Goal: Task Accomplishment & Management: Manage account settings

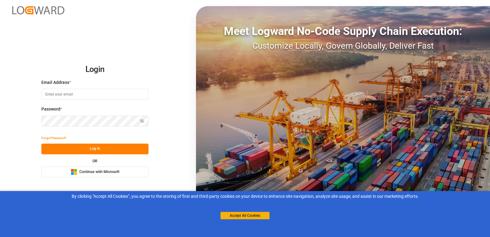
click at [91, 168] on button "Microsoft Logo Continue with Microsoft" at bounding box center [94, 172] width 107 height 11
click at [235, 214] on button "Accept All Cookies" at bounding box center [245, 215] width 49 height 7
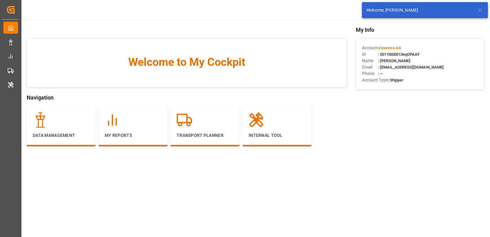
click at [482, 9] on icon at bounding box center [479, 9] width 7 height 7
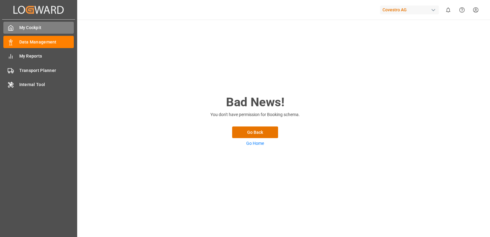
click at [29, 25] on span "My Cockpit" at bounding box center [46, 28] width 55 height 6
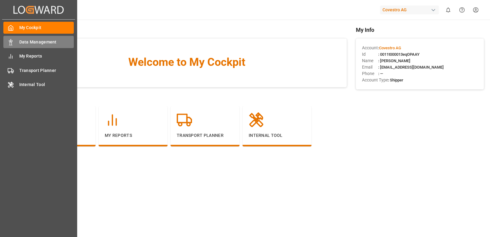
click at [11, 43] on icon at bounding box center [11, 42] width 6 height 6
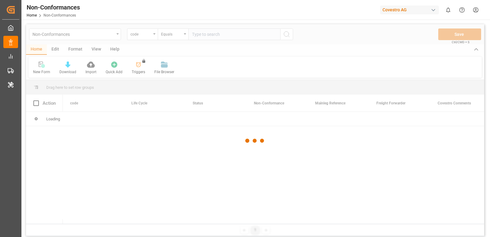
click at [51, 32] on div at bounding box center [255, 140] width 458 height 233
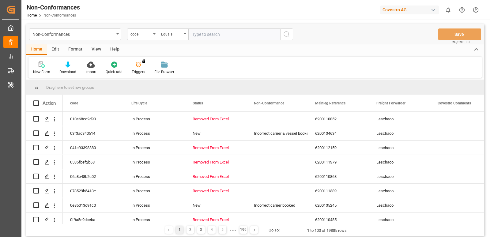
click at [66, 35] on div "Non-Conformances" at bounding box center [73, 34] width 82 height 8
click at [75, 35] on div "Non-Conformances" at bounding box center [73, 34] width 82 height 8
click at [474, 14] on html "Created by potrace 1.15, written by Peter Selinger 2001-2017 Created by potrace…" at bounding box center [245, 118] width 490 height 237
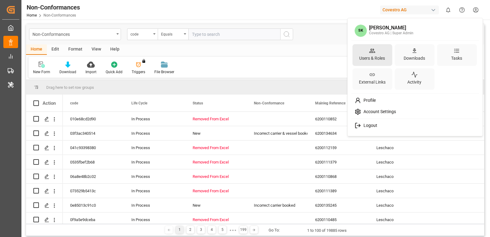
click at [371, 59] on div "Users & Roles" at bounding box center [372, 58] width 28 height 9
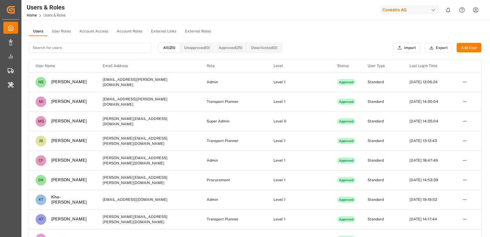
click at [61, 27] on button "User Roles" at bounding box center [61, 31] width 28 height 9
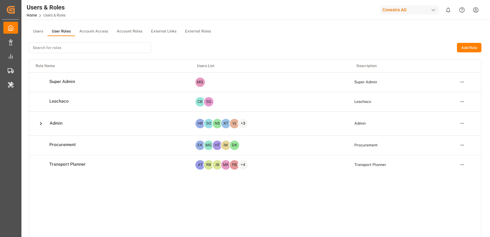
click at [464, 101] on html "Created by potrace 1.15, written by Peter Selinger 2001-2017 Created by potrace…" at bounding box center [245, 118] width 490 height 237
click at [444, 110] on div "Edit" at bounding box center [450, 112] width 32 height 9
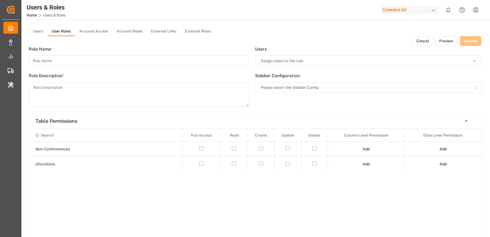
type input "Leschaco"
type textarea "Leschaco"
click at [417, 42] on button "Cancel" at bounding box center [423, 41] width 22 height 10
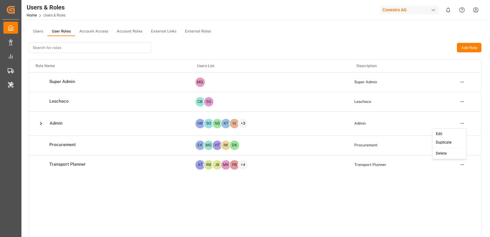
click at [460, 122] on html "Created by potrace 1.15, written by Peter Selinger 2001-2017 Created by potrace…" at bounding box center [245, 118] width 490 height 237
click at [439, 136] on div "Edit" at bounding box center [450, 134] width 32 height 9
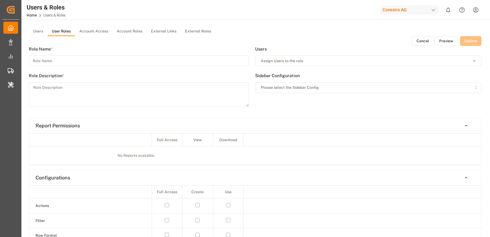
type input "Admin"
type textarea "Admin"
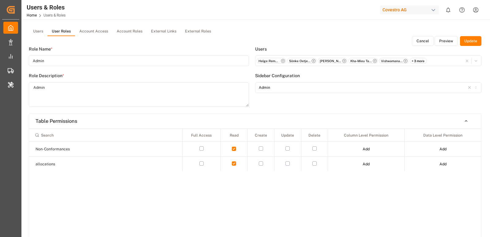
click at [414, 41] on button "Cancel" at bounding box center [423, 41] width 22 height 10
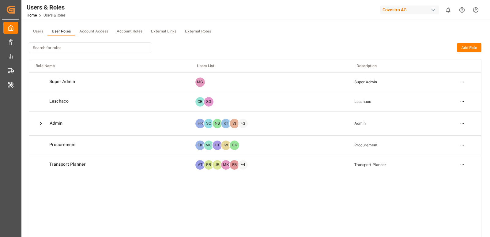
click at [406, 3] on div "Users & Roles Home Users & Roles Covestro AG 0 Notifications Only show unread A…" at bounding box center [253, 10] width 473 height 20
click at [394, 9] on div "Covestro AG" at bounding box center [409, 10] width 59 height 9
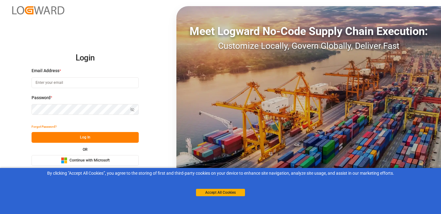
click at [34, 85] on input at bounding box center [85, 82] width 107 height 11
click at [71, 157] on span "Continue with Microsoft" at bounding box center [90, 160] width 40 height 6
click at [202, 191] on button "Accept All Cookies" at bounding box center [220, 191] width 49 height 7
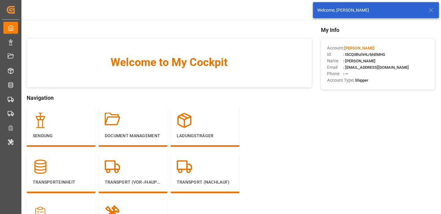
click at [429, 13] on icon at bounding box center [430, 9] width 7 height 7
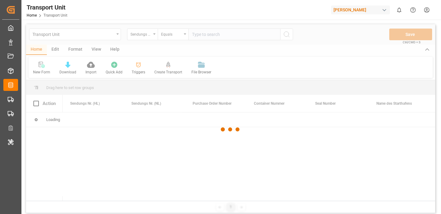
click at [55, 48] on div at bounding box center [230, 129] width 409 height 210
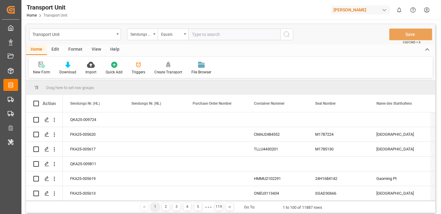
click at [55, 48] on div "Edit" at bounding box center [55, 49] width 17 height 10
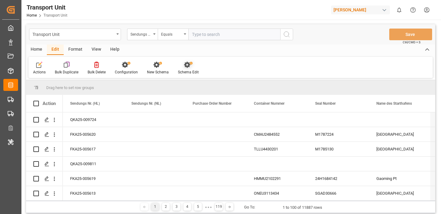
click at [188, 62] on icon at bounding box center [188, 65] width 9 height 6
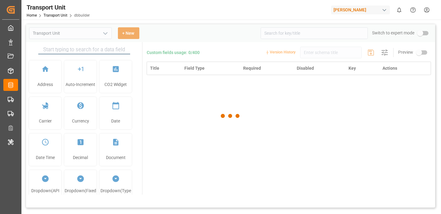
type input "Transport Unit"
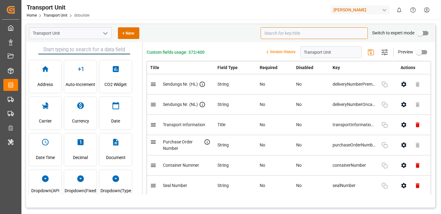
click at [300, 33] on input at bounding box center [314, 33] width 107 height 12
paste input "etaBcPreMain"
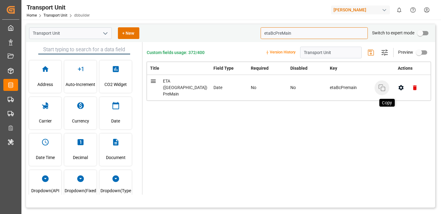
click at [378, 85] on icon "button" at bounding box center [381, 87] width 7 height 7
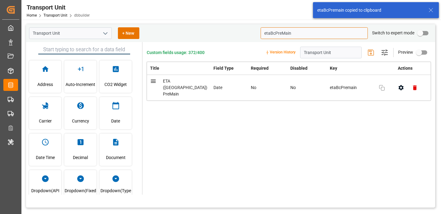
type input "etaBcPreMain"
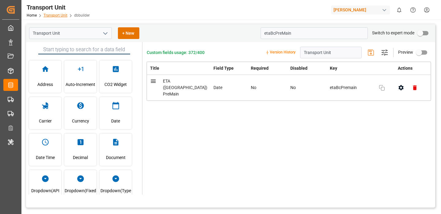
click at [55, 16] on link "Transport Unit" at bounding box center [55, 15] width 24 height 4
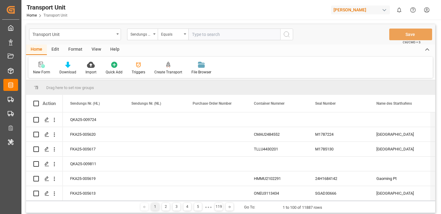
click at [55, 47] on div "Edit" at bounding box center [55, 49] width 17 height 10
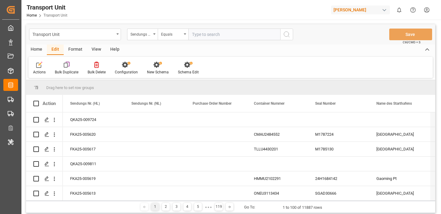
click at [70, 49] on div "Format" at bounding box center [75, 49] width 23 height 10
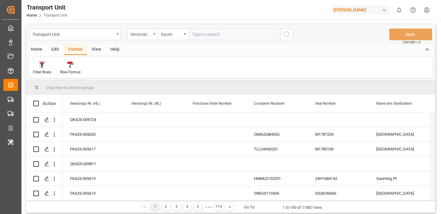
click at [42, 69] on div "Filter Rows" at bounding box center [41, 67] width 27 height 13
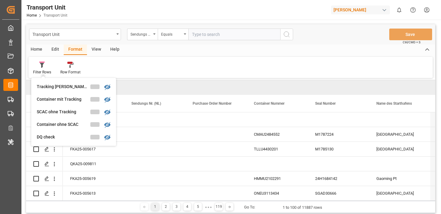
click at [52, 49] on div "Edit" at bounding box center [55, 49] width 17 height 10
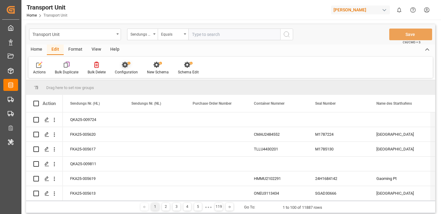
click at [122, 66] on icon at bounding box center [126, 65] width 9 height 6
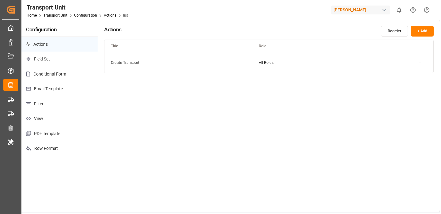
click at [54, 105] on p "Filter" at bounding box center [59, 103] width 76 height 15
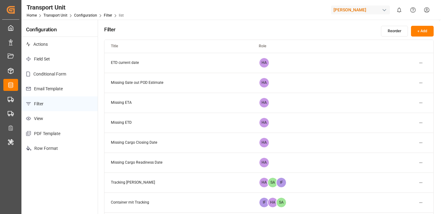
click at [420, 63] on html "Created by potrace 1.15, written by Peter Selinger 2001-2017 Created by potrace…" at bounding box center [220, 107] width 441 height 214
click at [403, 73] on small "Edit" at bounding box center [399, 75] width 6 height 4
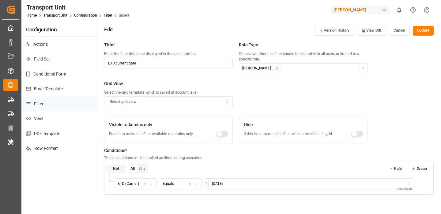
click at [394, 31] on button "Cancel" at bounding box center [399, 31] width 21 height 10
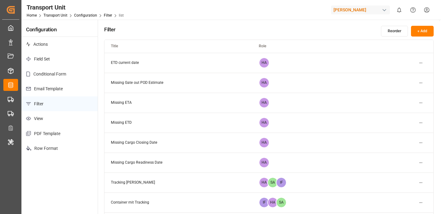
click at [421, 84] on html "Created by potrace 1.15, written by Peter Selinger 2001-2017 Created by potrace…" at bounding box center [220, 107] width 441 height 214
click at [403, 94] on div "Edit" at bounding box center [410, 95] width 32 height 9
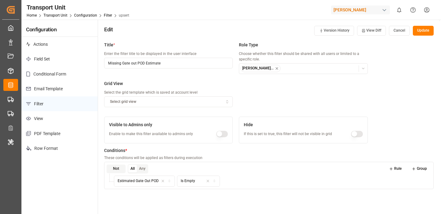
click at [396, 33] on button "Cancel" at bounding box center [399, 31] width 21 height 10
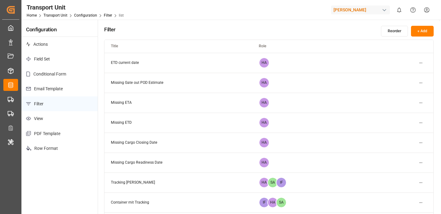
click at [422, 100] on html "Created by potrace 1.15, written by Peter Selinger 2001-2017 Created by potrace…" at bounding box center [220, 107] width 441 height 214
click at [403, 113] on div "Edit" at bounding box center [410, 115] width 32 height 9
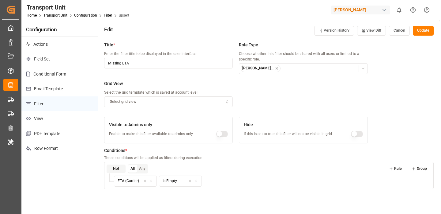
click at [399, 30] on button "Cancel" at bounding box center [399, 31] width 21 height 10
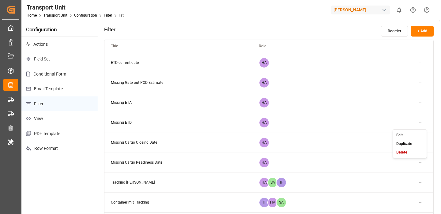
click at [421, 122] on html "Created by potrace 1.15, written by Peter Selinger 2001-2017 Created by potrace…" at bounding box center [220, 107] width 441 height 214
click at [401, 133] on small "Edit" at bounding box center [399, 135] width 6 height 4
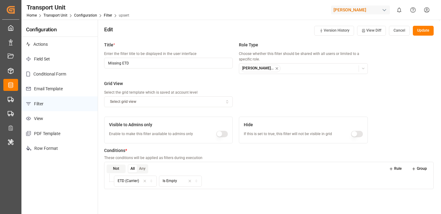
click at [402, 29] on button "Cancel" at bounding box center [399, 31] width 21 height 10
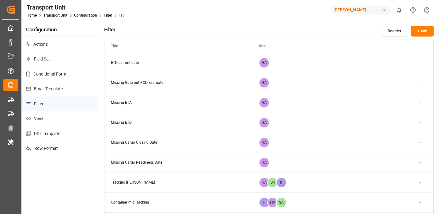
scroll to position [19, 0]
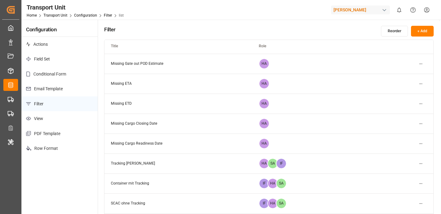
click at [421, 123] on html "Created by potrace 1.15, written by Peter Selinger 2001-2017 Created by potrace…" at bounding box center [220, 107] width 441 height 214
click at [403, 133] on div "Edit" at bounding box center [410, 135] width 32 height 9
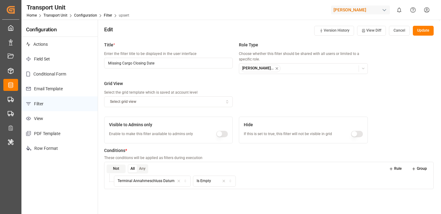
click at [396, 32] on button "Cancel" at bounding box center [399, 31] width 21 height 10
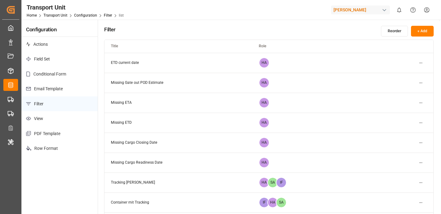
scroll to position [19, 0]
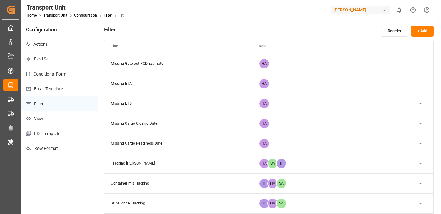
click at [419, 145] on html "Created by potrace 1.15, written by Peter Selinger 2001-2017 Created by potrace…" at bounding box center [220, 107] width 441 height 214
click at [402, 154] on small "Edit" at bounding box center [399, 156] width 6 height 4
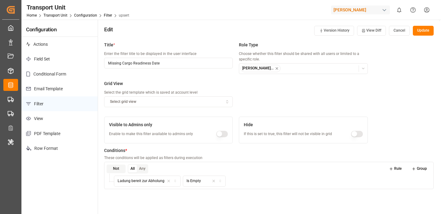
click at [398, 31] on button "Cancel" at bounding box center [399, 31] width 21 height 10
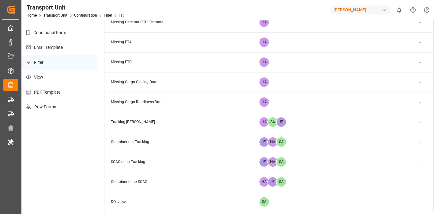
scroll to position [42, 0]
click at [420, 123] on html "Created by potrace 1.15, written by Peter Selinger 2001-2017 Created by potrace…" at bounding box center [220, 107] width 441 height 214
click at [401, 132] on small "Edit" at bounding box center [399, 134] width 6 height 4
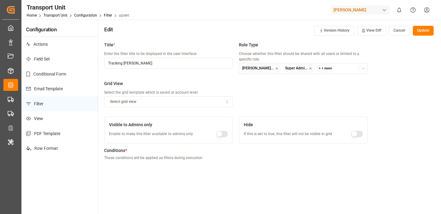
click at [395, 33] on button "Cancel" at bounding box center [399, 31] width 21 height 10
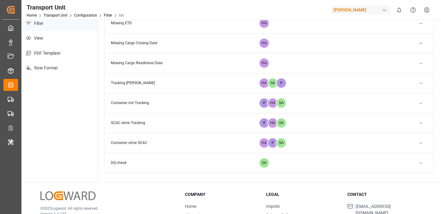
scroll to position [93, 0]
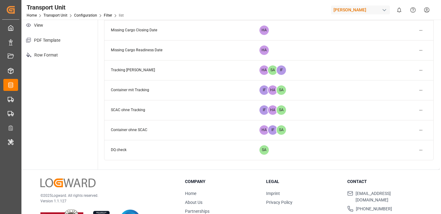
click at [420, 89] on html "Created by potrace 1.15, written by Peter Selinger 2001-2017 Created by potrace…" at bounding box center [220, 107] width 441 height 214
click at [400, 102] on small "Edit" at bounding box center [399, 102] width 6 height 4
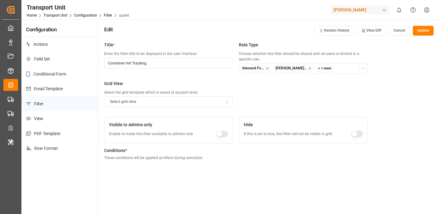
click at [397, 31] on button "Cancel" at bounding box center [399, 31] width 21 height 10
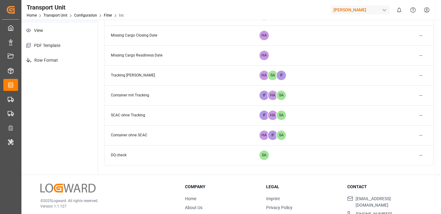
scroll to position [90, 0]
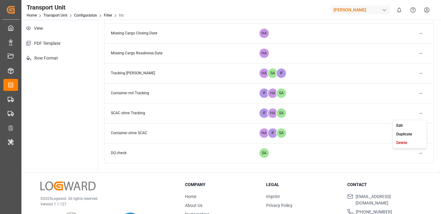
click at [422, 112] on html "Created by potrace 1.15, written by Peter Selinger 2001-2017 Created by potrace…" at bounding box center [220, 107] width 441 height 214
click at [403, 123] on div "Edit" at bounding box center [410, 125] width 32 height 9
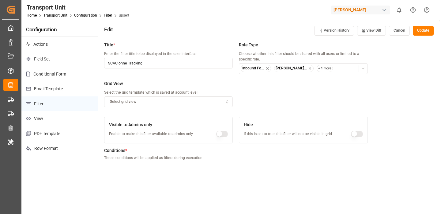
click at [399, 31] on button "Cancel" at bounding box center [399, 31] width 21 height 10
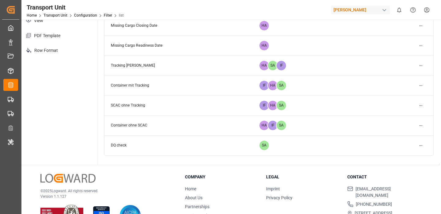
scroll to position [108, 0]
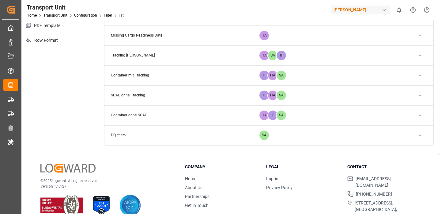
click at [421, 115] on html "Created by potrace 1.15, written by Peter Selinger 2001-2017 Created by potrace…" at bounding box center [220, 107] width 441 height 214
click at [405, 127] on div "Edit" at bounding box center [410, 127] width 32 height 9
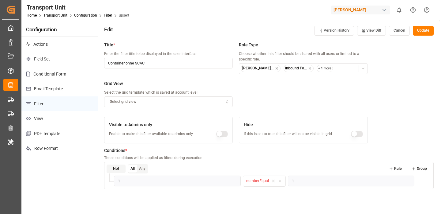
click at [398, 28] on button "Cancel" at bounding box center [399, 31] width 21 height 10
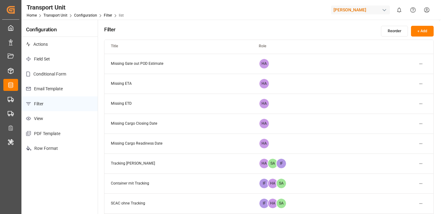
scroll to position [118, 0]
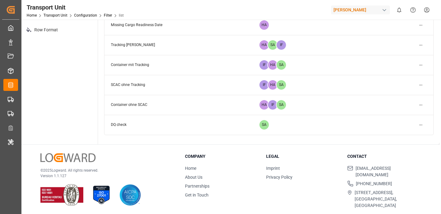
click at [425, 124] on html "Created by potrace 1.15, written by Peter Selinger 2001-2017 Created by potrace…" at bounding box center [220, 107] width 441 height 214
click at [404, 135] on div "Edit" at bounding box center [410, 137] width 32 height 9
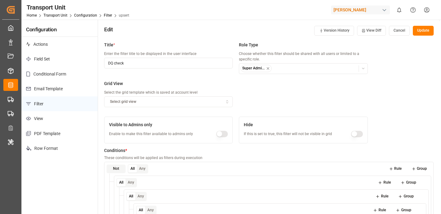
click at [399, 26] on button "Cancel" at bounding box center [399, 31] width 21 height 10
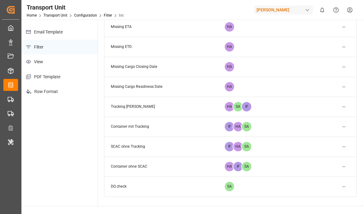
scroll to position [57, 0]
click at [342, 106] on html "Created by potrace 1.15, written by Peter Selinger 2001-2017 Created by potrace…" at bounding box center [182, 107] width 364 height 214
click at [328, 116] on div "Edit" at bounding box center [333, 118] width 32 height 9
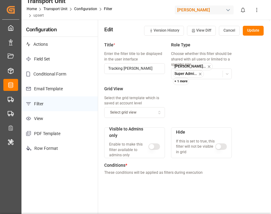
click at [225, 30] on button "Cancel" at bounding box center [229, 31] width 21 height 10
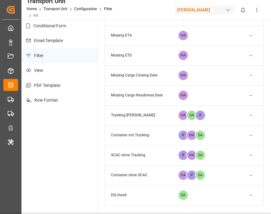
scroll to position [73, 0]
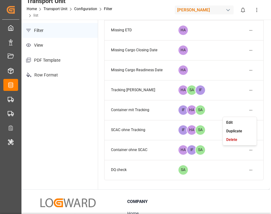
click at [250, 112] on html "Created by potrace 1.15, written by Peter Selinger 2001-2017 Created by potrace…" at bounding box center [135, 107] width 271 height 214
click at [231, 123] on small "Edit" at bounding box center [229, 122] width 6 height 4
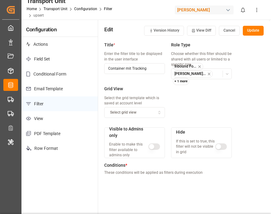
click at [221, 30] on button "Cancel" at bounding box center [229, 31] width 21 height 10
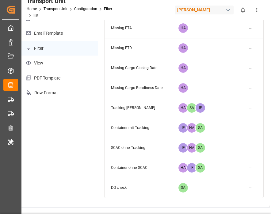
scroll to position [81, 0]
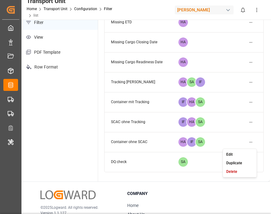
click at [250, 141] on html "Created by potrace 1.15, written by Peter Selinger 2001-2017 Created by potrace…" at bounding box center [135, 107] width 271 height 214
click at [231, 153] on small "Edit" at bounding box center [229, 154] width 6 height 4
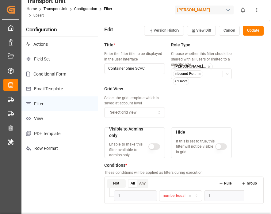
click at [229, 27] on button "Cancel" at bounding box center [229, 31] width 21 height 10
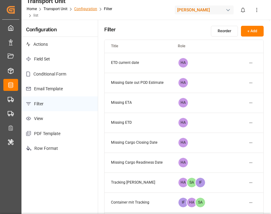
click at [81, 8] on link "Configuration" at bounding box center [85, 9] width 23 height 4
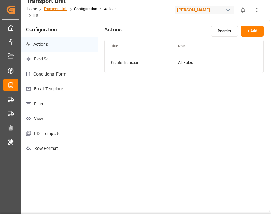
click at [52, 8] on link "Transport Unit" at bounding box center [55, 9] width 24 height 4
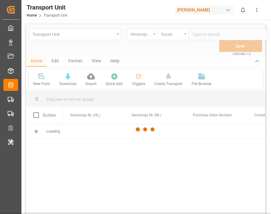
scroll to position [0, 11]
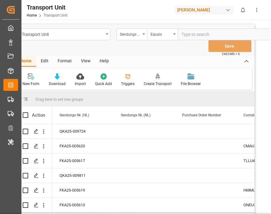
click at [66, 59] on div "Format" at bounding box center [64, 61] width 23 height 10
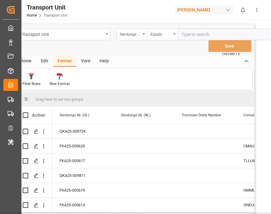
click at [36, 77] on div at bounding box center [31, 76] width 18 height 6
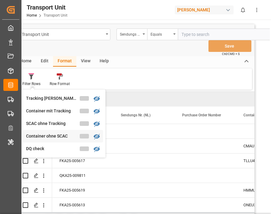
click at [39, 134] on div "Container ohne SCAC" at bounding box center [53, 136] width 54 height 6
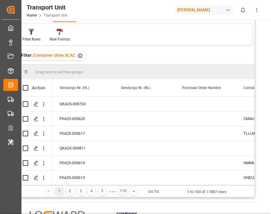
scroll to position [54, 0]
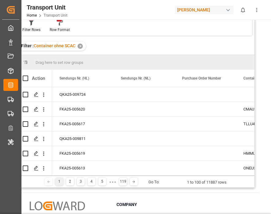
click at [80, 45] on div "✕" at bounding box center [80, 45] width 5 height 5
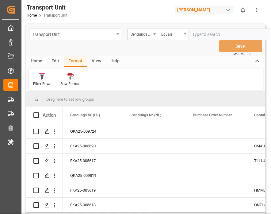
click at [53, 62] on div "Edit" at bounding box center [55, 61] width 17 height 10
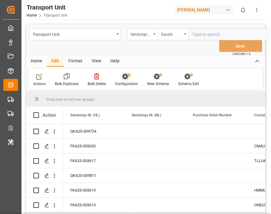
click at [128, 79] on icon at bounding box center [126, 76] width 9 height 6
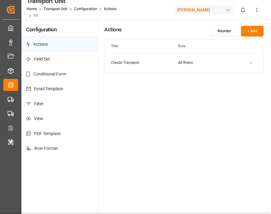
click at [44, 101] on p "Filter" at bounding box center [59, 103] width 76 height 15
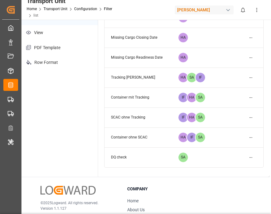
scroll to position [87, 0]
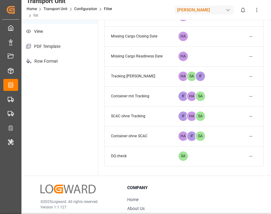
click at [249, 96] on html "Created by potrace 1.15, written by Peter Selinger 2001-2017 Created by potrace…" at bounding box center [135, 107] width 271 height 214
click at [226, 109] on small "Edit" at bounding box center [229, 109] width 6 height 4
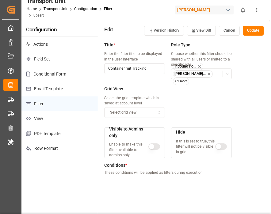
click at [270, 127] on div at bounding box center [135, 107] width 271 height 214
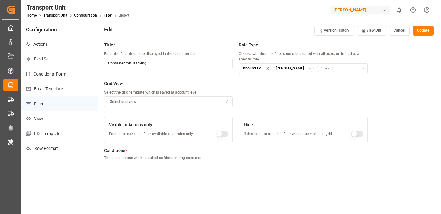
click at [397, 29] on button "Cancel" at bounding box center [399, 31] width 21 height 10
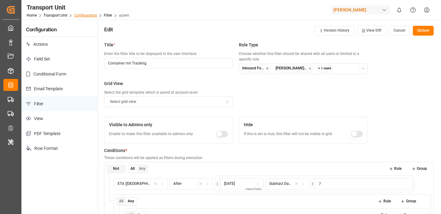
click at [81, 15] on link "Configuration" at bounding box center [85, 15] width 23 height 4
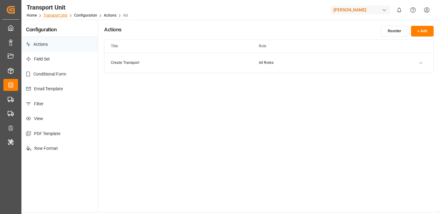
click at [51, 17] on link "Transport Unit" at bounding box center [55, 15] width 24 height 4
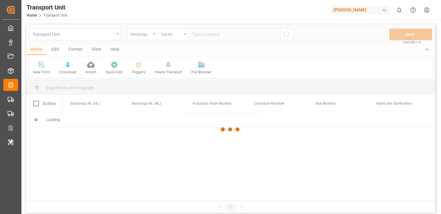
click at [76, 49] on div at bounding box center [230, 129] width 409 height 210
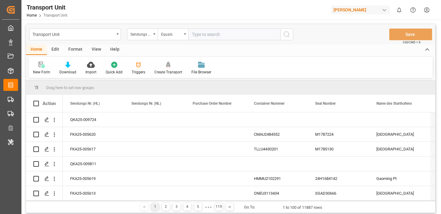
click at [76, 49] on div "Format" at bounding box center [75, 49] width 23 height 10
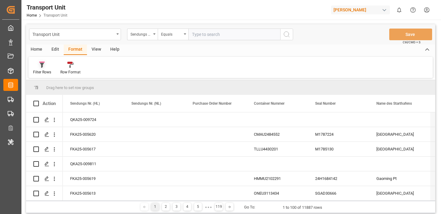
click at [41, 71] on div "Filter Rows" at bounding box center [42, 72] width 18 height 6
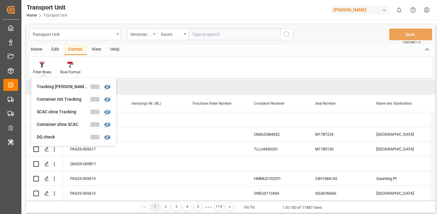
click at [123, 62] on div "Filter Rows Tracking weicht ab Container mit Tracking SCAC ohne Tracking Contai…" at bounding box center [230, 67] width 404 height 21
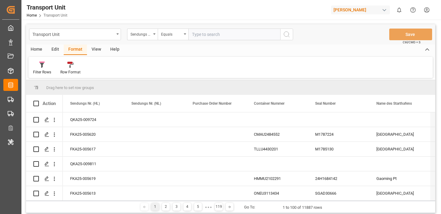
click at [56, 49] on div "Edit" at bounding box center [55, 49] width 17 height 10
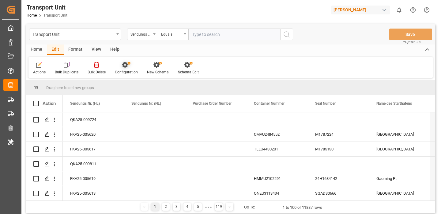
click at [120, 67] on div at bounding box center [126, 64] width 23 height 6
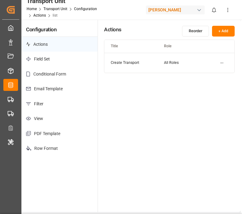
click at [39, 103] on p "Filter" at bounding box center [59, 103] width 76 height 15
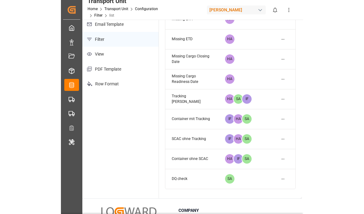
scroll to position [98, 0]
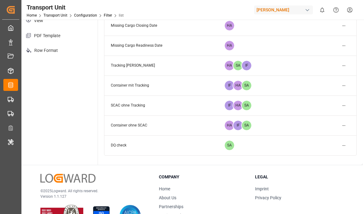
click at [345, 126] on html "Created by potrace 1.15, written by Peter Selinger 2001-2017 Created by potrace…" at bounding box center [182, 107] width 364 height 214
click at [321, 138] on small "Edit" at bounding box center [323, 138] width 6 height 4
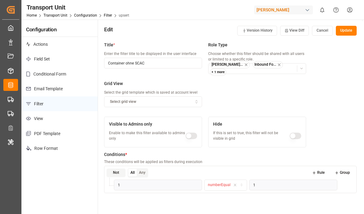
click at [324, 28] on button "Cancel" at bounding box center [322, 31] width 21 height 10
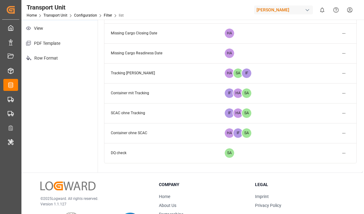
scroll to position [95, 0]
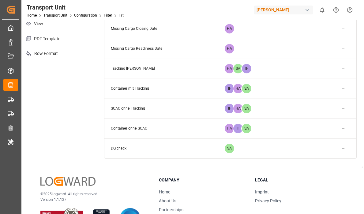
click at [346, 106] on html "Created by potrace 1.15, written by Peter Selinger 2001-2017 Created by potrace…" at bounding box center [182, 107] width 364 height 214
click at [326, 119] on div "Edit" at bounding box center [333, 120] width 32 height 9
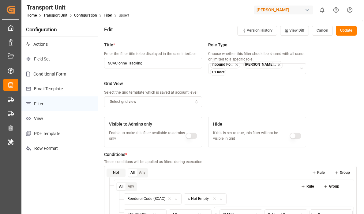
click at [318, 32] on button "Cancel" at bounding box center [322, 31] width 21 height 10
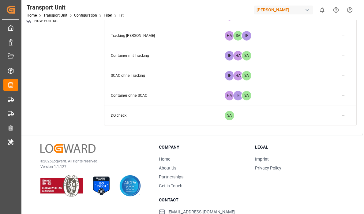
scroll to position [7, 0]
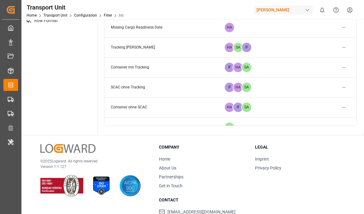
click at [342, 68] on html "Created by potrace 1.15, written by Peter Selinger 2001-2017 Created by potrace…" at bounding box center [182, 107] width 364 height 214
click at [330, 77] on div "Edit" at bounding box center [333, 79] width 32 height 9
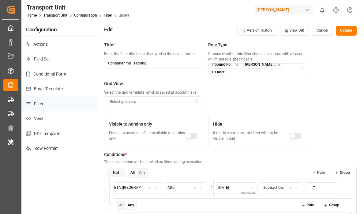
click at [318, 27] on button "Cancel" at bounding box center [322, 31] width 21 height 10
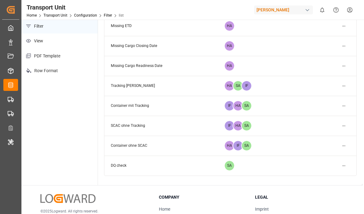
scroll to position [83, 0]
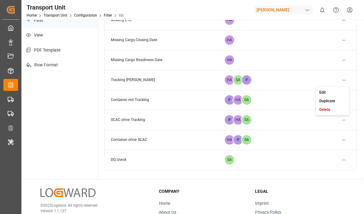
click at [343, 81] on html "Created by potrace 1.15, written by Peter Selinger 2001-2017 Created by potrace…" at bounding box center [182, 107] width 364 height 214
click at [324, 92] on small "Edit" at bounding box center [323, 92] width 6 height 4
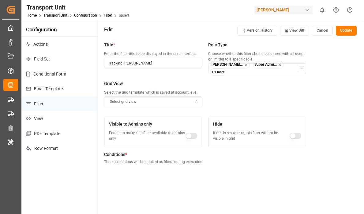
click at [318, 31] on button "Cancel" at bounding box center [322, 31] width 21 height 10
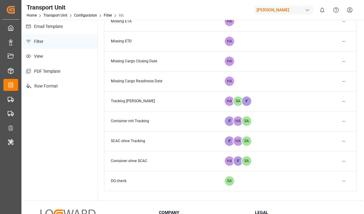
scroll to position [94, 0]
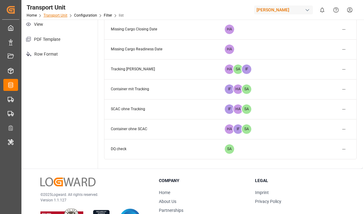
click at [58, 16] on link "Transport Unit" at bounding box center [55, 15] width 24 height 4
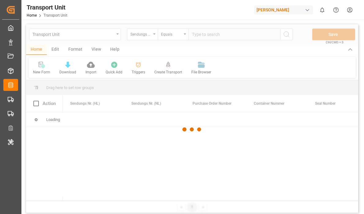
click at [77, 47] on div at bounding box center [192, 129] width 332 height 210
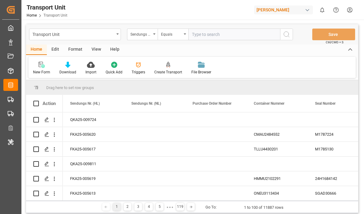
click at [78, 48] on div "Format" at bounding box center [75, 49] width 23 height 10
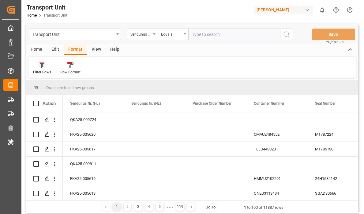
click at [41, 69] on div "Filter Rows" at bounding box center [41, 67] width 27 height 13
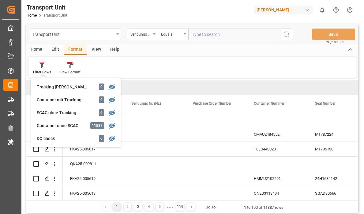
click at [133, 69] on div "Filter Rows Tracking weicht ab 0 Container mit Tracking 0 SCAC ohne Tracking 0 …" at bounding box center [191, 67] width 327 height 21
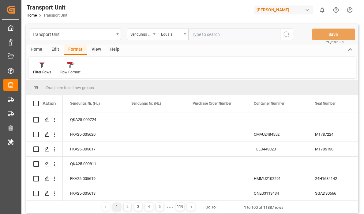
click at [266, 16] on div "Transport Unit Home Transport Unit Henry Lamotte 0 Notifications Only show unre…" at bounding box center [190, 10] width 347 height 20
click at [277, 8] on div "Henry Lamotte" at bounding box center [283, 10] width 59 height 9
type input "jim"
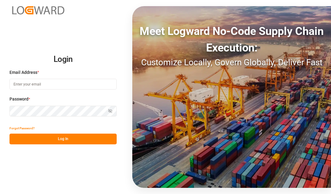
click at [39, 79] on div "Email Address *" at bounding box center [62, 82] width 107 height 27
click at [28, 86] on input at bounding box center [62, 84] width 107 height 11
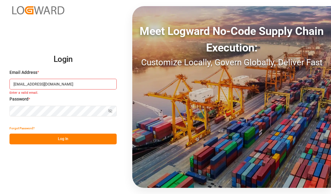
type input "sachin.kulkarni@logward.com"
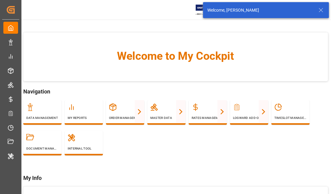
click at [321, 11] on icon at bounding box center [320, 9] width 7 height 7
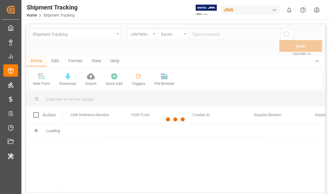
click at [111, 11] on div "Shipment Tracking Home Shipment Tracking [PERSON_NAME] 0 Notifications Only sho…" at bounding box center [174, 10] width 314 height 20
click at [53, 61] on div at bounding box center [175, 119] width 299 height 190
click at [56, 61] on div at bounding box center [175, 119] width 299 height 190
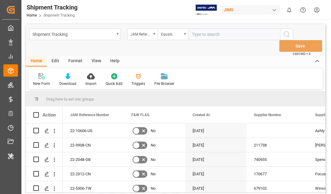
click at [56, 61] on div "Edit" at bounding box center [55, 61] width 17 height 10
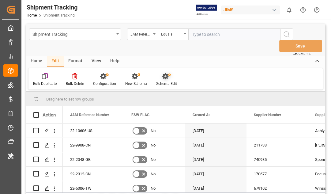
click at [164, 77] on icon at bounding box center [165, 76] width 6 height 6
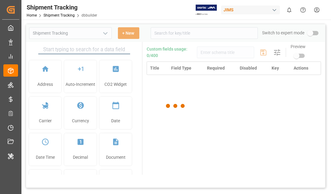
type input "Shipment Tracking"
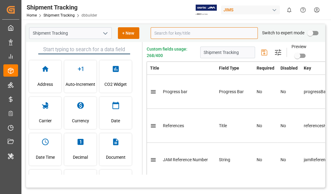
click at [167, 36] on input at bounding box center [204, 33] width 107 height 12
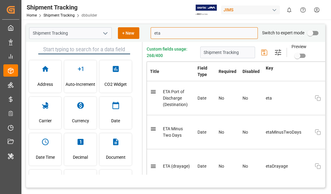
type input "eta"
click at [239, 12] on div "JIMS" at bounding box center [250, 10] width 59 height 9
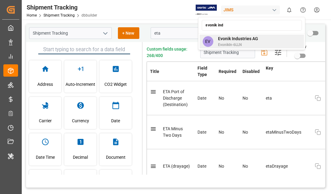
type input "evonik ind"
click at [228, 41] on span "Evonik Industries AG" at bounding box center [238, 39] width 40 height 6
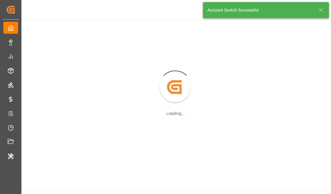
click at [320, 8] on icon at bounding box center [320, 9] width 7 height 7
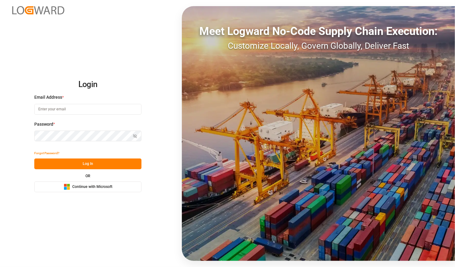
click at [43, 113] on input at bounding box center [87, 109] width 107 height 11
click at [71, 183] on button "Microsoft Logo Continue with Microsoft" at bounding box center [87, 186] width 107 height 11
click at [59, 187] on button "Microsoft Logo Continue with Microsoft" at bounding box center [87, 186] width 107 height 11
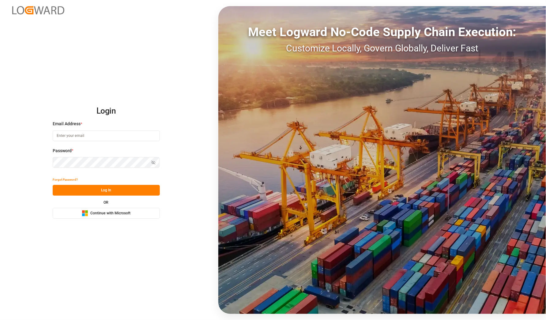
click at [78, 217] on button "Microsoft Logo Continue with Microsoft" at bounding box center [106, 213] width 107 height 11
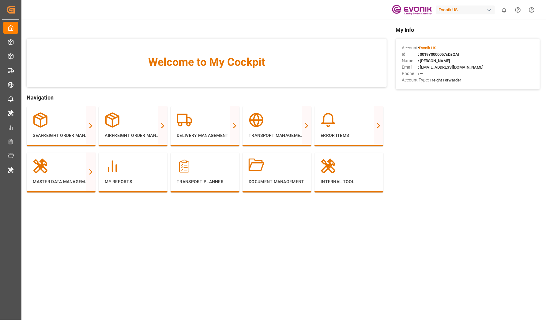
click at [440, 54] on span ": 0019Y0000057sDzQAI" at bounding box center [438, 54] width 41 height 5
copy span "0019Y0000057sDzQAI"
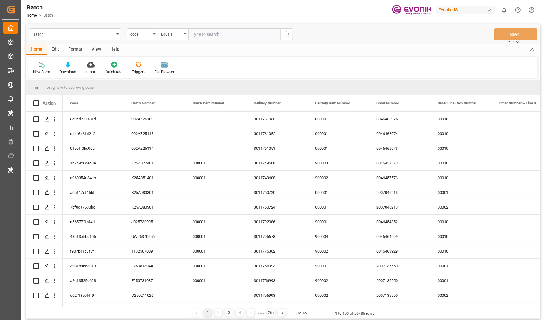
click at [52, 50] on div "Edit" at bounding box center [55, 49] width 17 height 10
click at [102, 68] on div "Configuration" at bounding box center [105, 67] width 32 height 13
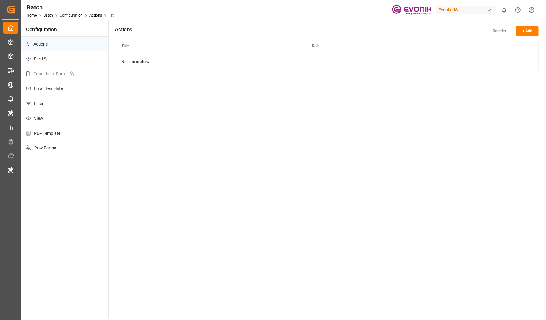
click at [40, 102] on p "Filter" at bounding box center [64, 103] width 87 height 15
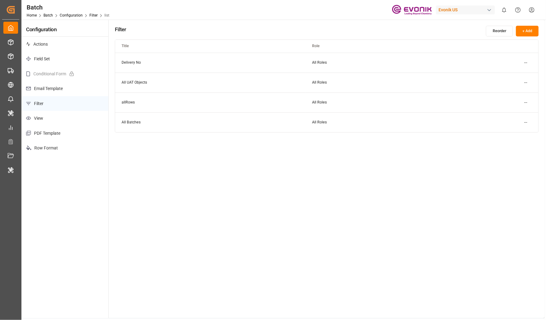
click at [520, 35] on button "+ Add" at bounding box center [527, 31] width 23 height 11
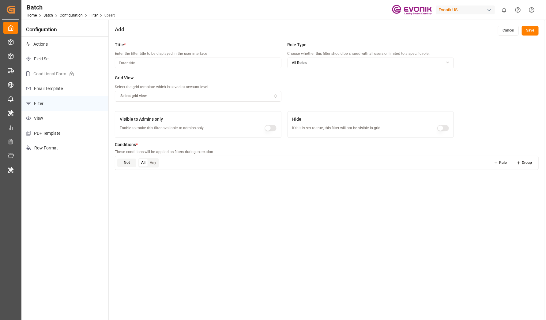
click at [152, 64] on input at bounding box center [198, 63] width 167 height 11
type input "Delivery Number"
click at [503, 161] on button "Rule" at bounding box center [501, 163] width 22 height 9
click at [136, 171] on button "Field" at bounding box center [146, 175] width 43 height 11
type input "creat"
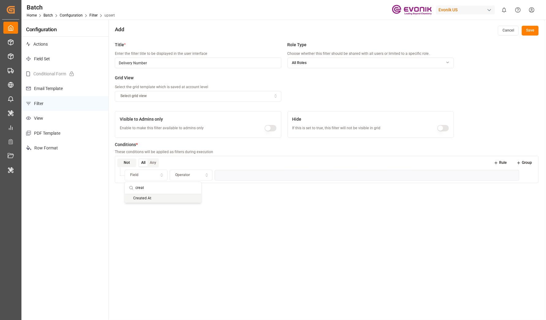
click at [145, 200] on div "Created At" at bounding box center [163, 198] width 77 height 9
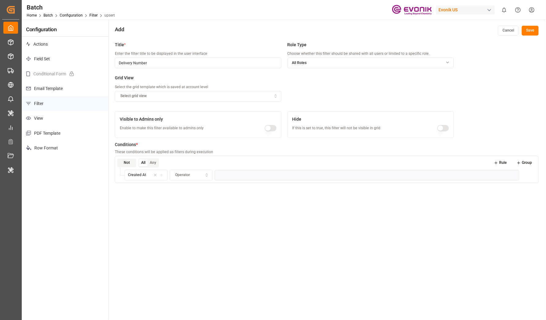
click at [193, 175] on div "Operator" at bounding box center [191, 175] width 40 height 6
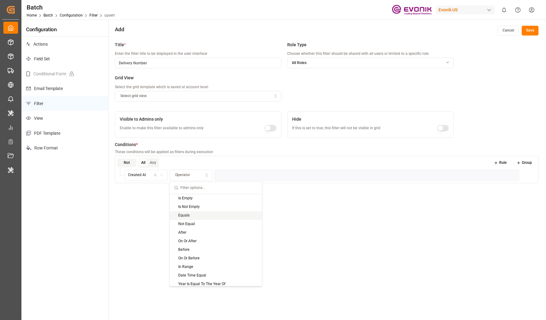
click at [186, 217] on div "Equals" at bounding box center [216, 215] width 92 height 9
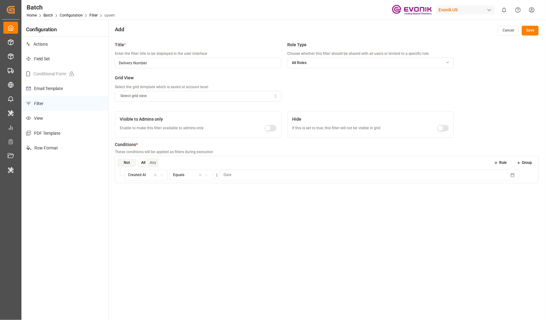
click at [218, 175] on html "Created by potrace 1.15, written by Peter Selinger 2001-2017 Created by potrace…" at bounding box center [273, 160] width 546 height 320
click at [249, 175] on html "Created by potrace 1.15, written by Peter Selinger 2001-2017 Created by potrace…" at bounding box center [273, 160] width 546 height 320
click at [262, 174] on button "Date" at bounding box center [369, 175] width 301 height 11
click at [179, 226] on div "Title * Enter the filter title to be displayed in the user interface Delivery N…" at bounding box center [327, 199] width 436 height 320
click at [189, 176] on div "Equals" at bounding box center [191, 175] width 40 height 6
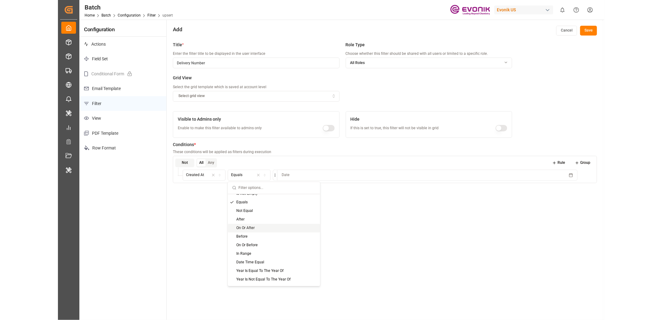
scroll to position [26, 0]
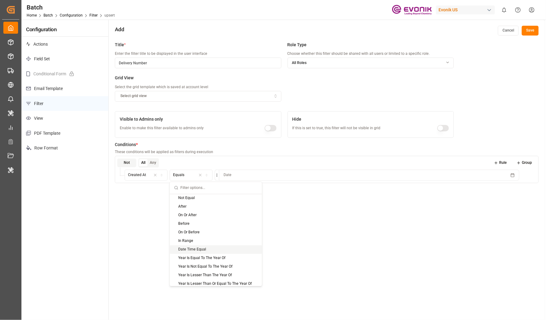
click at [185, 251] on div "Date Time Equal" at bounding box center [216, 249] width 92 height 9
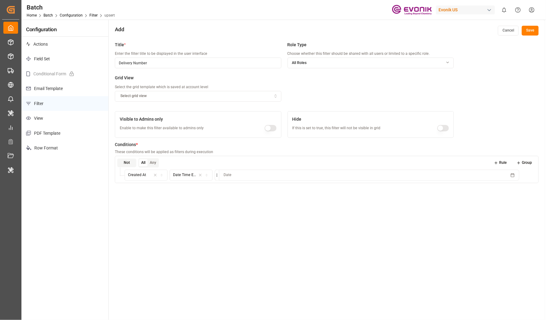
click at [249, 178] on button "Date" at bounding box center [369, 175] width 301 height 11
click at [240, 188] on html "Created by potrace 1.15, written by Peter Selinger 2001-2017 Created by potrace…" at bounding box center [273, 160] width 546 height 320
click at [237, 240] on button "10" at bounding box center [238, 239] width 10 height 10
type input "20"
type input "12"
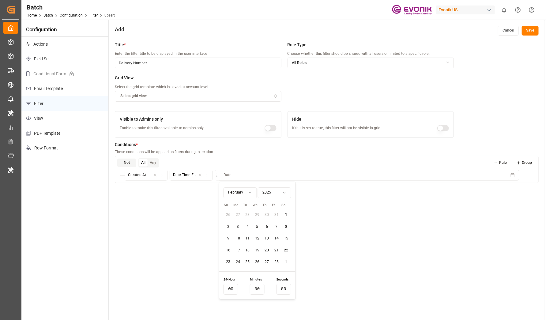
type input "27"
click at [229, 291] on input "20" at bounding box center [231, 289] width 15 height 11
type input "11"
click at [258, 289] on input "12" at bounding box center [257, 289] width 15 height 11
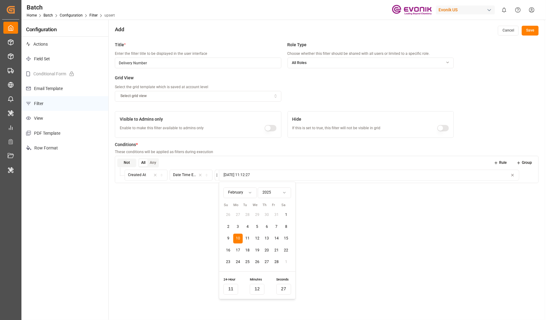
click at [258, 289] on input "12" at bounding box center [257, 289] width 15 height 11
type input "56"
click at [282, 290] on input "27" at bounding box center [283, 289] width 15 height 11
type input "00"
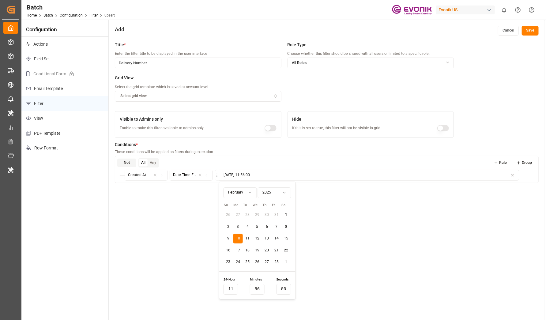
click at [393, 245] on div "Title * Enter the filter title to be displayed in the user interface Delivery N…" at bounding box center [327, 199] width 436 height 320
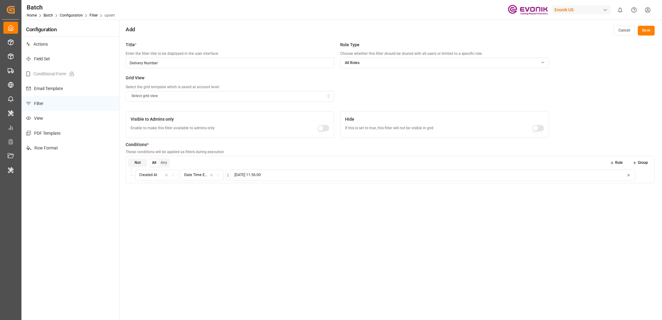
click at [321, 128] on button "button" at bounding box center [323, 128] width 12 height 6
click at [546, 28] on button "Save" at bounding box center [645, 31] width 17 height 10
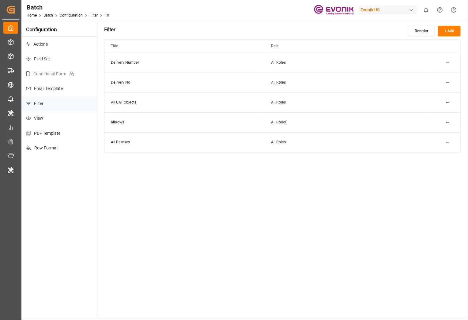
click at [449, 61] on html "Created by potrace 1.15, written by Peter Selinger 2001-2017 Created by potrace…" at bounding box center [234, 160] width 468 height 320
click at [432, 74] on div "Edit" at bounding box center [438, 74] width 32 height 9
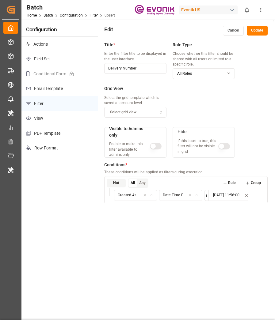
click at [212, 259] on div "Title * Enter the filter title to be displayed in the user interface Delivery N…" at bounding box center [186, 199] width 176 height 320
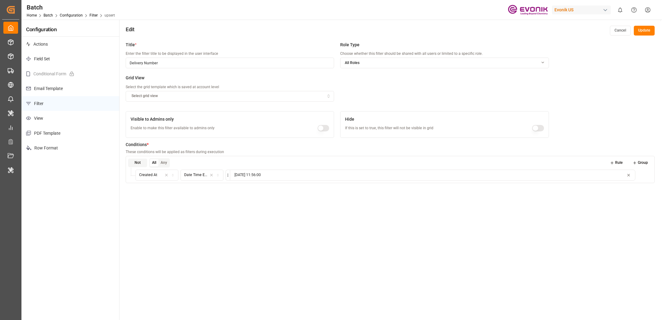
click at [546, 29] on button "Cancel" at bounding box center [620, 31] width 21 height 10
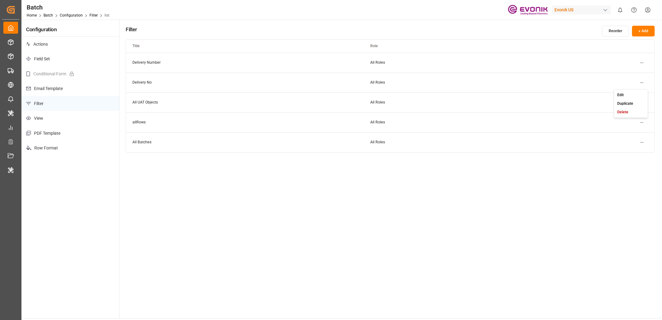
click at [546, 82] on html "Created by potrace 1.15, written by Peter Selinger 2001-2017 Created by potrace…" at bounding box center [331, 160] width 662 height 320
click at [546, 93] on div "Edit" at bounding box center [631, 95] width 32 height 9
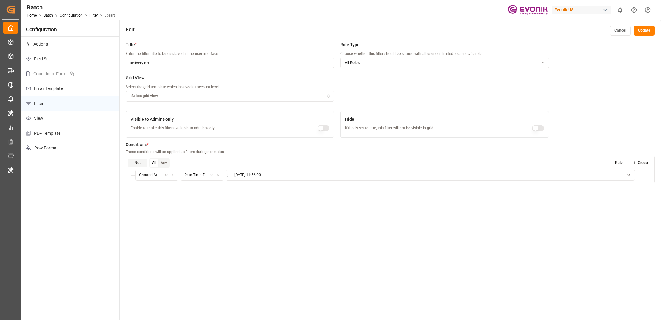
click at [546, 35] on button "Cancel" at bounding box center [620, 31] width 21 height 10
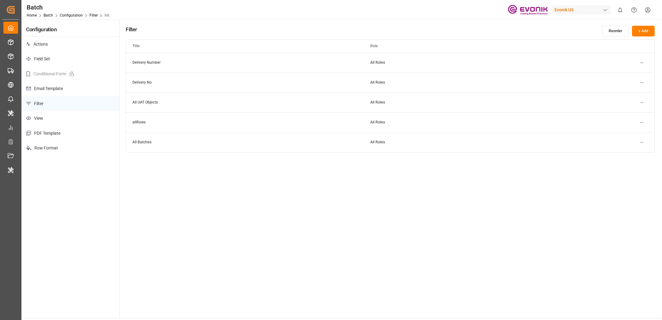
click at [546, 61] on html "Created by potrace 1.15, written by Peter Selinger 2001-2017 Created by potrace…" at bounding box center [331, 160] width 662 height 320
click at [546, 90] on small "Delete" at bounding box center [622, 92] width 11 height 4
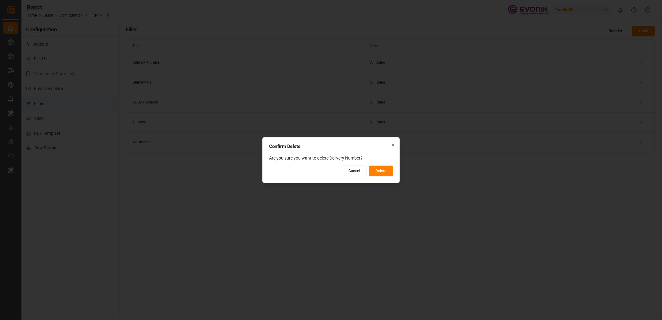
click at [384, 172] on button "Delete" at bounding box center [381, 171] width 24 height 11
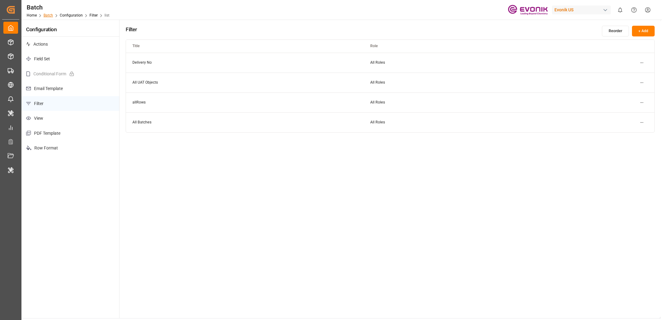
click at [47, 16] on link "Batch" at bounding box center [47, 15] width 9 height 4
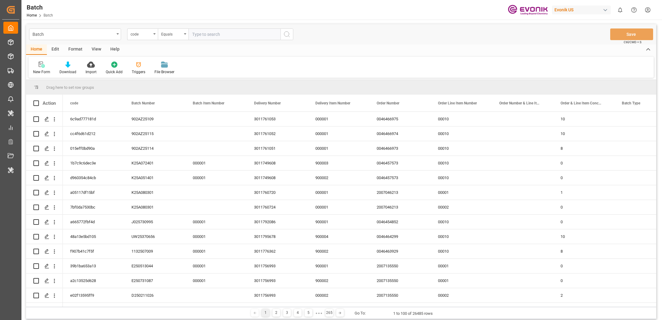
click at [546, 7] on div "Evonik US" at bounding box center [581, 10] width 59 height 9
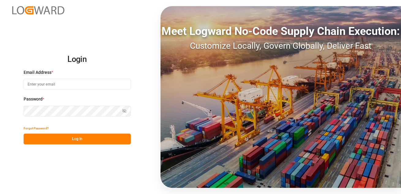
click at [60, 79] on input at bounding box center [77, 84] width 107 height 11
click at [70, 85] on input at bounding box center [77, 84] width 107 height 11
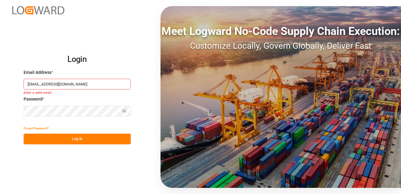
type input "sachin.kulkarni@logward.com"
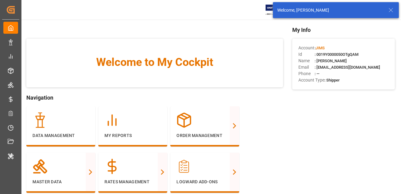
click at [199, 77] on div "Welcome to My Cockpit" at bounding box center [154, 63] width 257 height 49
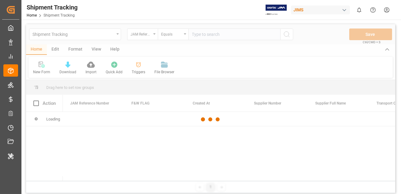
click at [54, 48] on div at bounding box center [210, 119] width 369 height 190
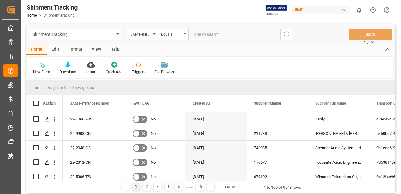
click at [54, 48] on div "Edit" at bounding box center [55, 49] width 17 height 10
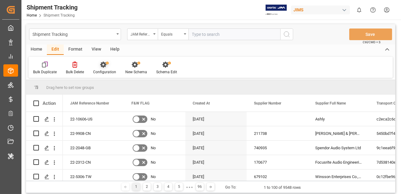
click at [104, 66] on icon at bounding box center [103, 65] width 6 height 6
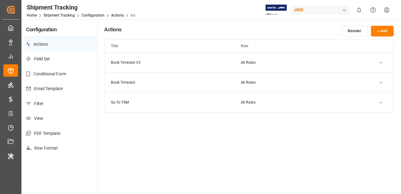
click at [51, 104] on p "Filter" at bounding box center [59, 103] width 76 height 15
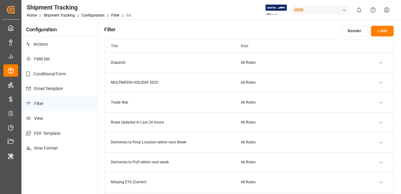
click at [380, 33] on button "+ Add" at bounding box center [382, 31] width 23 height 11
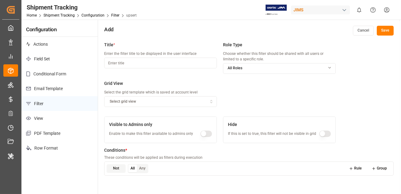
click at [126, 66] on input at bounding box center [160, 63] width 113 height 11
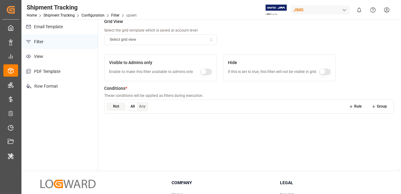
scroll to position [63, 0]
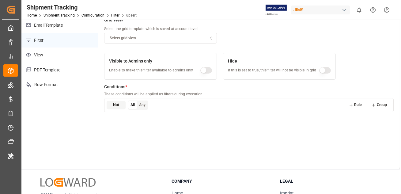
type input "Fix EDT"
click at [221, 129] on div "Title * Enter the filter title to be displayed in the user interface Fix EDT Ro…" at bounding box center [249, 72] width 302 height 194
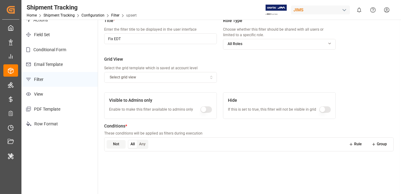
scroll to position [0, 0]
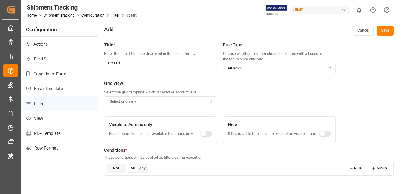
click at [362, 29] on button "Cancel" at bounding box center [363, 31] width 21 height 10
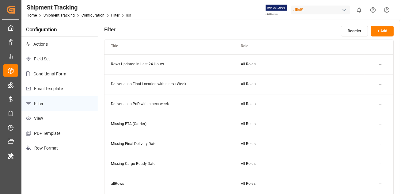
scroll to position [15, 0]
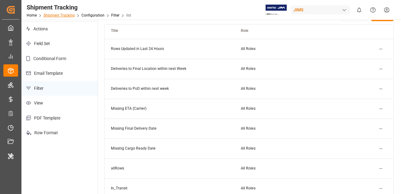
click at [57, 15] on link "Shipment Tracking" at bounding box center [58, 15] width 31 height 4
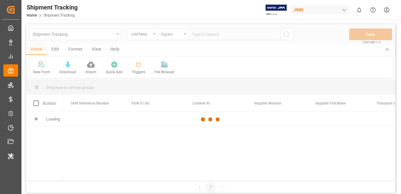
click at [235, 13] on div "Shipment Tracking Home Shipment Tracking JIMS 0 Notifications Only show unread …" at bounding box center [209, 10] width 384 height 20
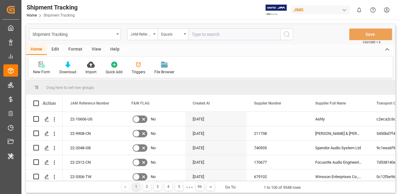
click at [73, 49] on div "Format" at bounding box center [75, 49] width 23 height 10
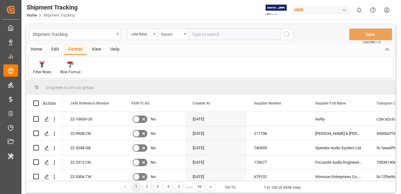
click at [36, 69] on div "Filter Rows" at bounding box center [41, 67] width 27 height 13
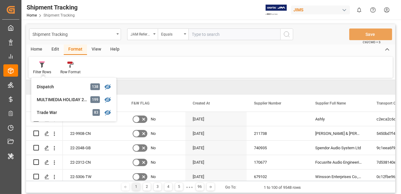
click at [117, 56] on div "Home Edit Format View Help Filter Rows Dispatch 138 MULTIMEDIA HOLIDAY 2025 199…" at bounding box center [210, 60] width 369 height 33
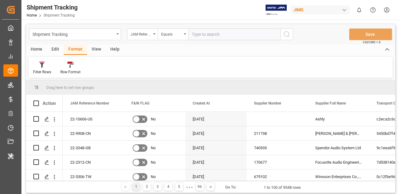
click at [54, 48] on div "Edit" at bounding box center [55, 49] width 17 height 10
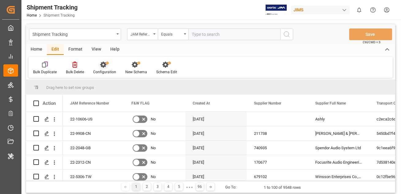
click at [104, 67] on icon at bounding box center [104, 65] width 9 height 6
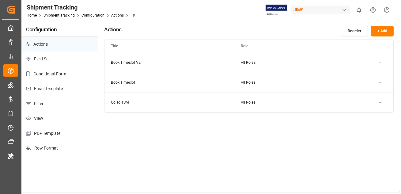
click at [43, 104] on p "Filter" at bounding box center [59, 103] width 76 height 15
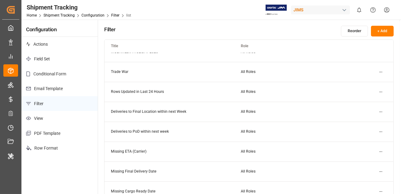
scroll to position [33, 0]
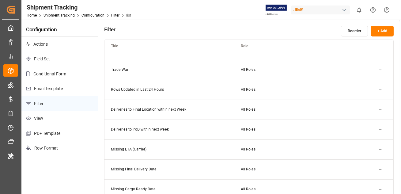
click at [382, 128] on html "Created by potrace 1.15, written by Peter Selinger 2001-2017 Created by potrace…" at bounding box center [200, 97] width 401 height 194
click at [363, 140] on div "Edit" at bounding box center [370, 141] width 32 height 9
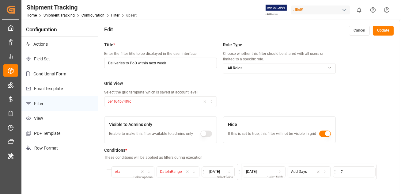
click at [357, 32] on button "Cancel" at bounding box center [359, 31] width 21 height 10
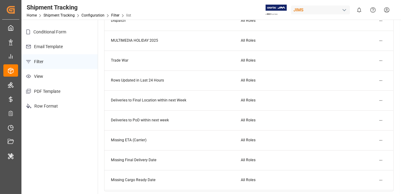
scroll to position [40, 0]
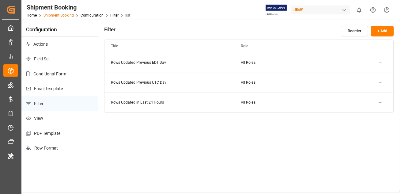
click at [51, 16] on link "Shipment Booking" at bounding box center [58, 15] width 30 height 4
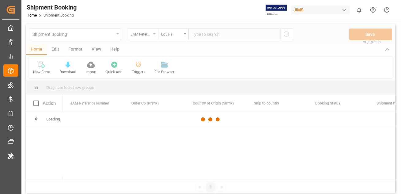
click at [73, 49] on div at bounding box center [210, 119] width 369 height 190
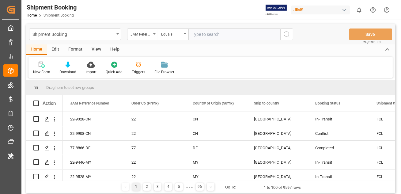
click at [73, 49] on div "Format" at bounding box center [75, 49] width 23 height 10
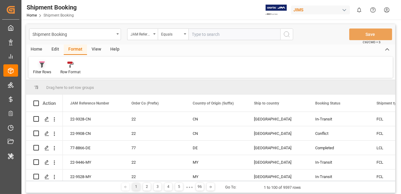
click at [40, 67] on icon at bounding box center [42, 65] width 6 height 6
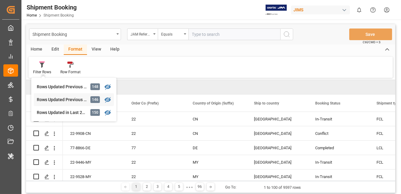
click at [54, 101] on div "Rows Updated Previous UTC Day" at bounding box center [64, 99] width 54 height 6
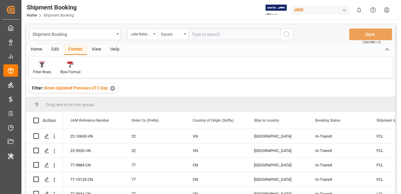
click at [43, 65] on icon at bounding box center [42, 65] width 6 height 6
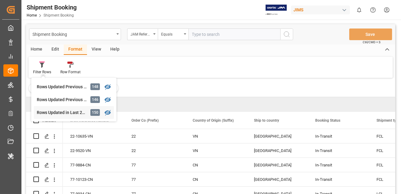
click at [51, 113] on div "Rows Updated in Last 24 Hours" at bounding box center [64, 112] width 54 height 6
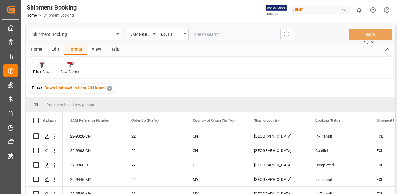
click at [43, 70] on div "Filter Rows" at bounding box center [42, 72] width 18 height 6
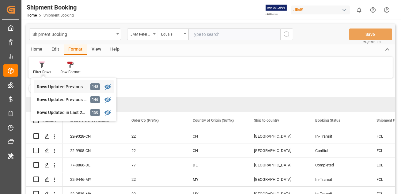
click at [55, 89] on div "Shipment Booking JAM Reference Number Equals Save Ctrl/CMD + S Home Edit Format…" at bounding box center [210, 117] width 369 height 186
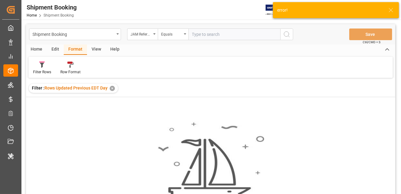
click at [110, 88] on div "✕" at bounding box center [112, 88] width 5 height 5
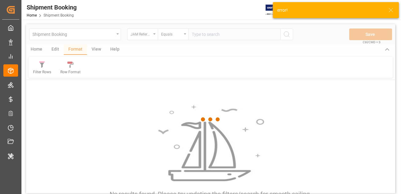
click at [391, 12] on icon at bounding box center [390, 9] width 7 height 7
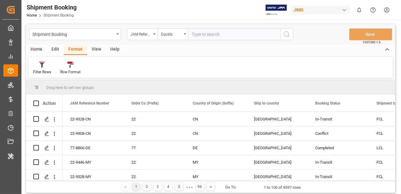
click at [54, 49] on div "Edit" at bounding box center [55, 49] width 17 height 10
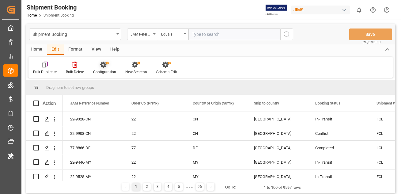
click at [102, 67] on icon at bounding box center [104, 65] width 9 height 6
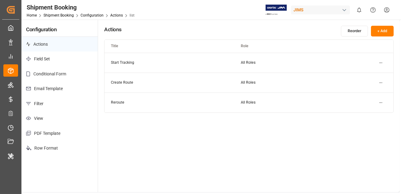
click at [43, 104] on p "Filter" at bounding box center [59, 103] width 76 height 15
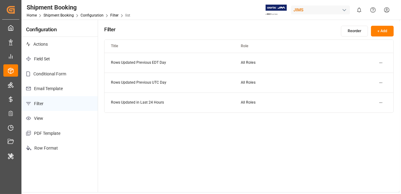
click at [384, 31] on button "+ Add" at bounding box center [382, 31] width 23 height 11
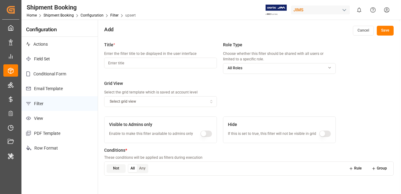
click at [125, 63] on input at bounding box center [160, 63] width 113 height 11
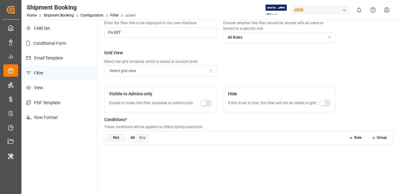
scroll to position [40, 0]
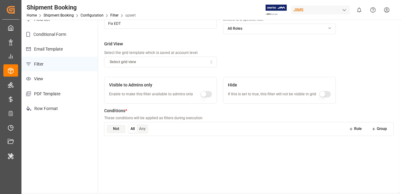
type input "Fix EDT"
click at [353, 130] on icon at bounding box center [351, 129] width 4 height 4
click at [143, 143] on div "Field" at bounding box center [135, 141] width 40 height 6
type input "c"
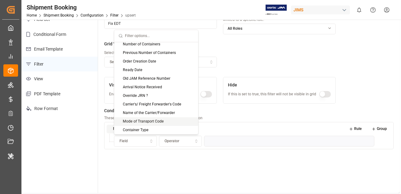
scroll to position [0, 0]
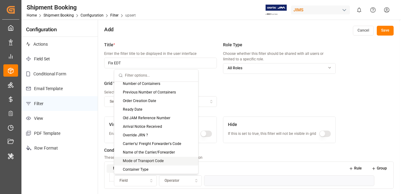
click at [360, 33] on button "Cancel" at bounding box center [363, 31] width 21 height 10
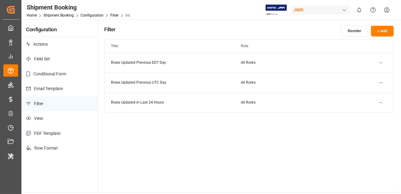
click at [380, 81] on html "Created by potrace 1.15, written by [PERSON_NAME] [DATE]-[DATE] Created by potr…" at bounding box center [200, 97] width 401 height 194
click at [358, 96] on small "Edit" at bounding box center [359, 95] width 6 height 4
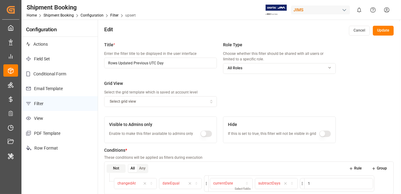
click at [355, 32] on button "Cancel" at bounding box center [359, 31] width 21 height 10
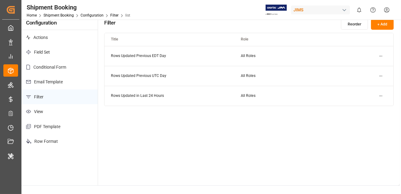
scroll to position [10, 0]
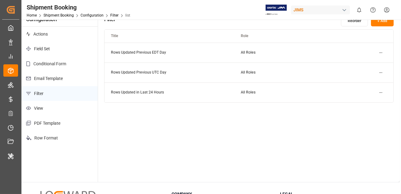
click at [380, 91] on html "Created by potrace 1.15, written by [PERSON_NAME] [DATE]-[DATE] Created by potr…" at bounding box center [200, 97] width 401 height 194
click at [365, 102] on div "Edit" at bounding box center [370, 104] width 32 height 9
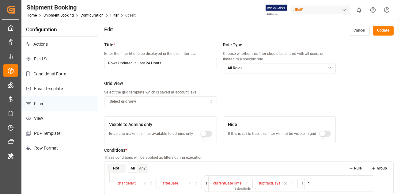
click at [358, 29] on button "Cancel" at bounding box center [359, 31] width 21 height 10
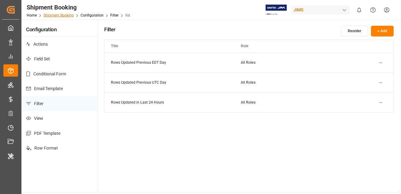
click at [54, 15] on link "Shipment Booking" at bounding box center [58, 15] width 30 height 4
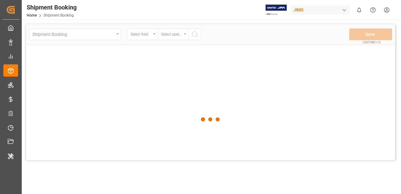
click at [141, 16] on div "Shipment Booking Home Shipment Booking [PERSON_NAME] 0 Notifications Only show …" at bounding box center [209, 10] width 384 height 20
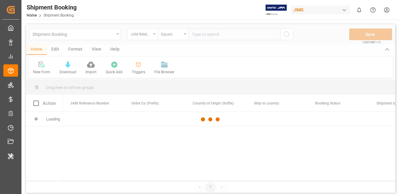
click at [54, 50] on div at bounding box center [210, 119] width 369 height 190
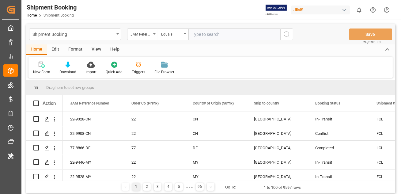
click at [54, 50] on div "Edit" at bounding box center [55, 49] width 17 height 10
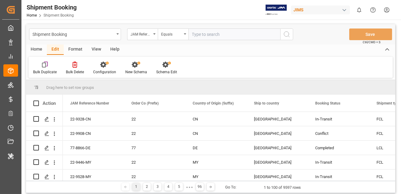
click at [172, 10] on div "Shipment Booking Home Shipment Booking [PERSON_NAME] 0 Notifications Only show …" at bounding box center [209, 10] width 384 height 20
click at [321, 12] on div "JIMS" at bounding box center [320, 10] width 59 height 9
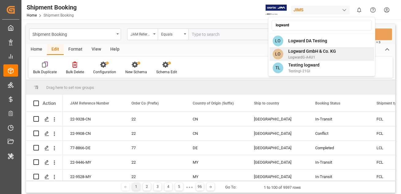
type input "logward"
click at [322, 52] on span "Logward GmbH & Co. KG" at bounding box center [312, 51] width 48 height 6
